Goal: Communication & Community: Answer question/provide support

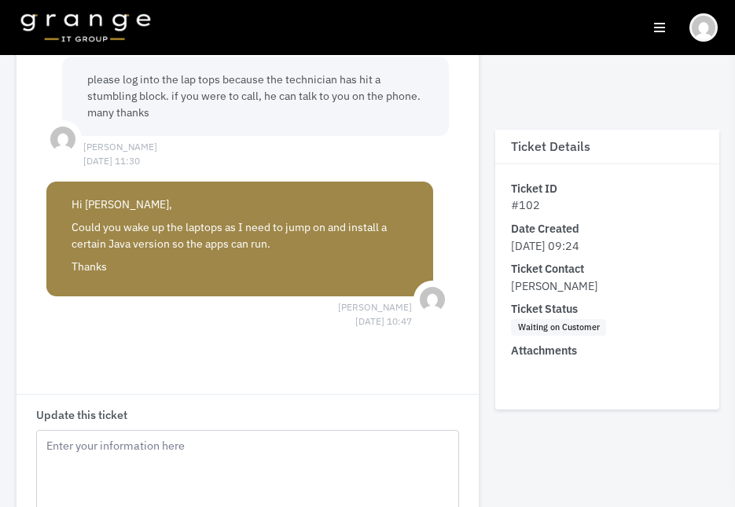
scroll to position [837, 0]
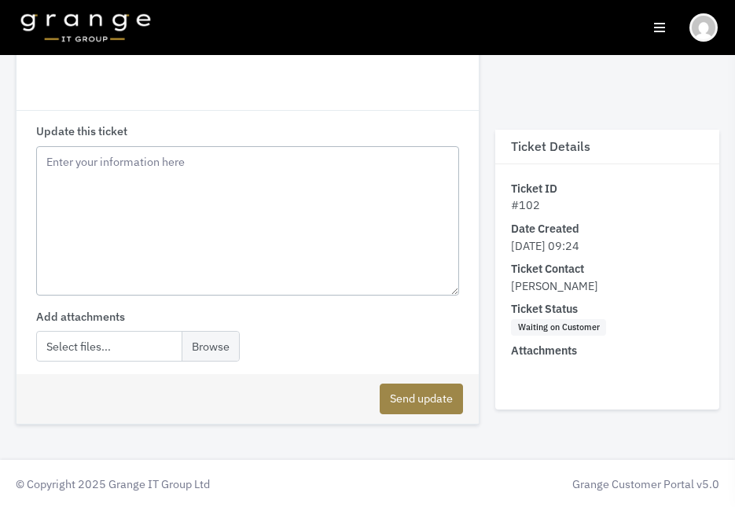
click at [285, 242] on textarea "Update this ticket" at bounding box center [247, 220] width 423 height 149
type textarea "hello - both now logged on"
click at [412, 402] on button "Send update" at bounding box center [421, 399] width 83 height 31
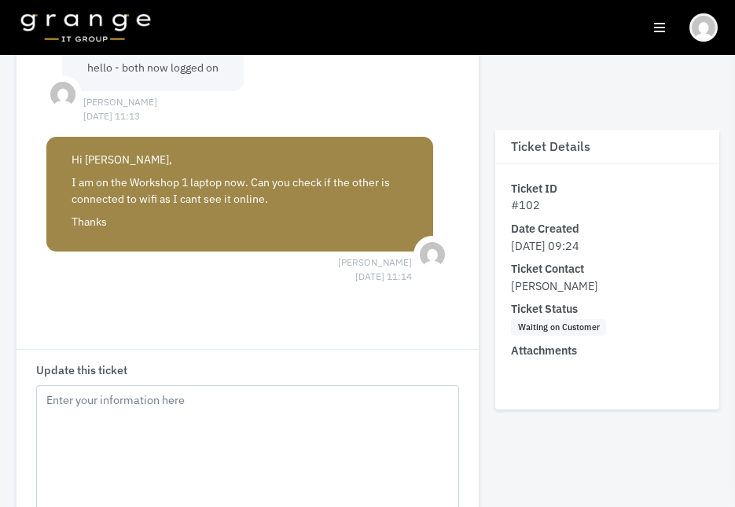
scroll to position [1088, 0]
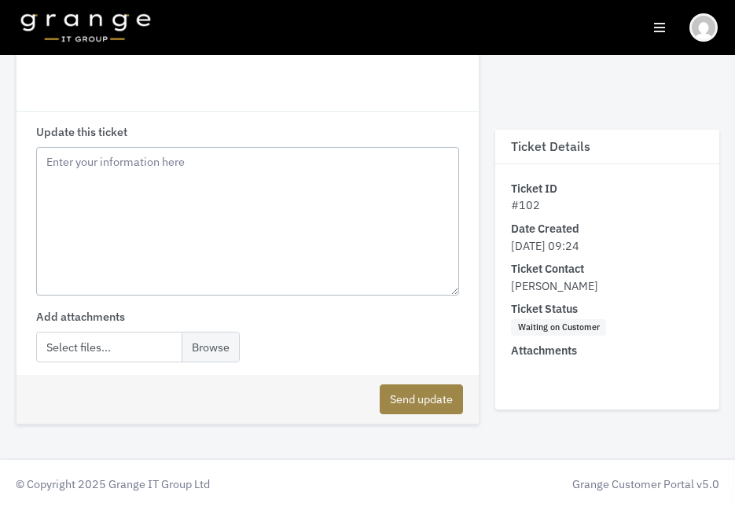
click at [351, 220] on textarea "Update this ticket" at bounding box center [247, 221] width 423 height 149
type textarea "try now mate"
click at [425, 406] on button "Send update" at bounding box center [421, 399] width 83 height 31
